Goal: Task Accomplishment & Management: Manage account settings

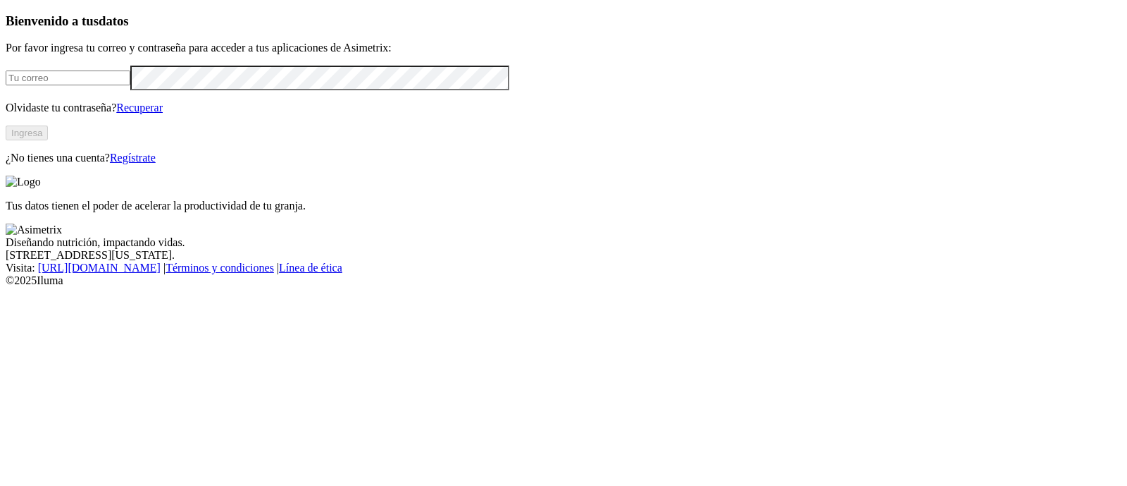
type input "jose.sandoval@premexcorp.com"
click at [48, 140] on button "Ingresa" at bounding box center [27, 132] width 42 height 15
